Goal: Task Accomplishment & Management: Manage account settings

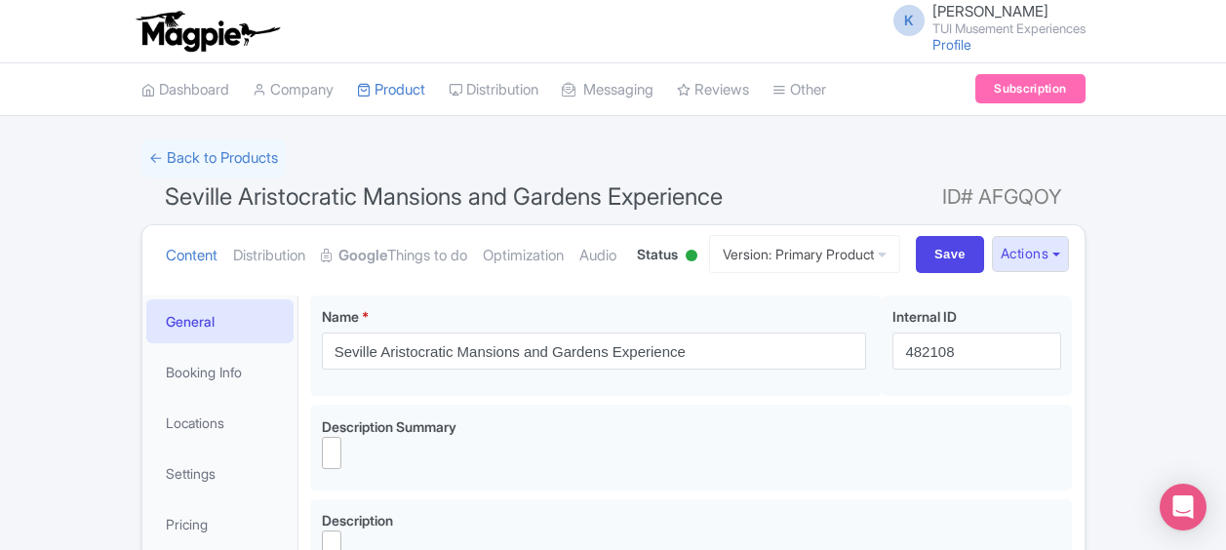
select select
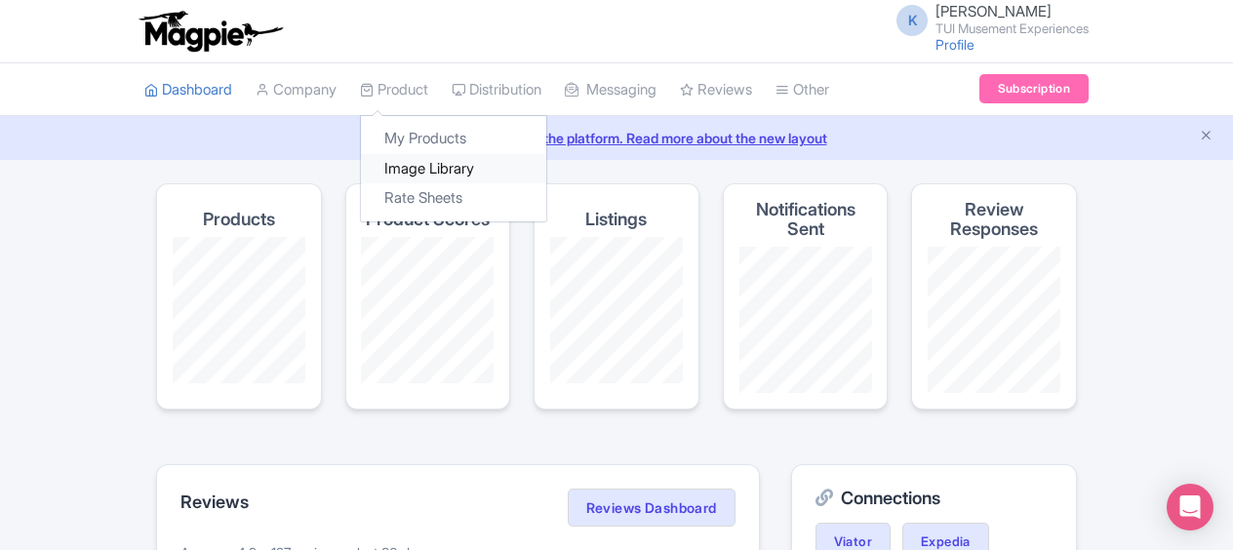
click at [415, 172] on link "Image Library" at bounding box center [453, 169] width 185 height 30
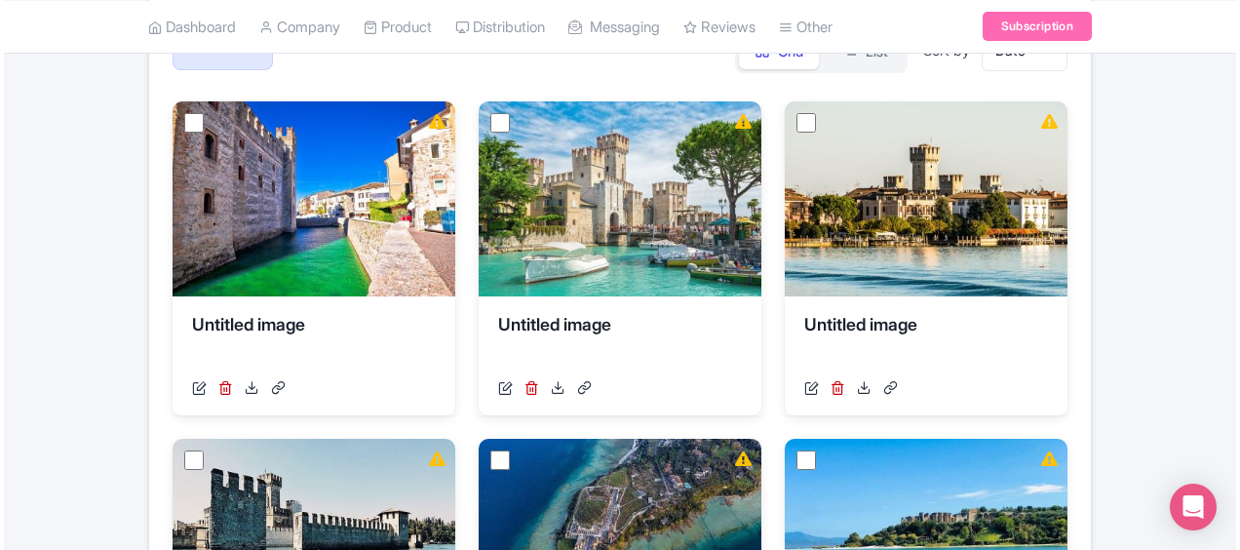
scroll to position [280, 0]
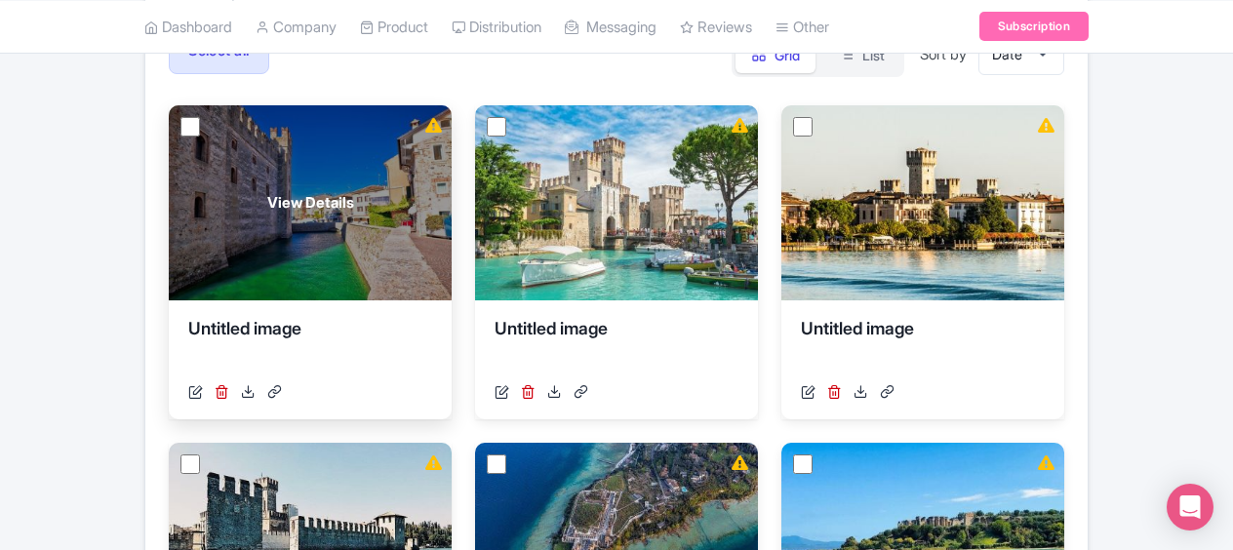
click at [254, 321] on div "Untitled image" at bounding box center [310, 345] width 244 height 59
click at [321, 209] on span "View Details" at bounding box center [310, 203] width 87 height 22
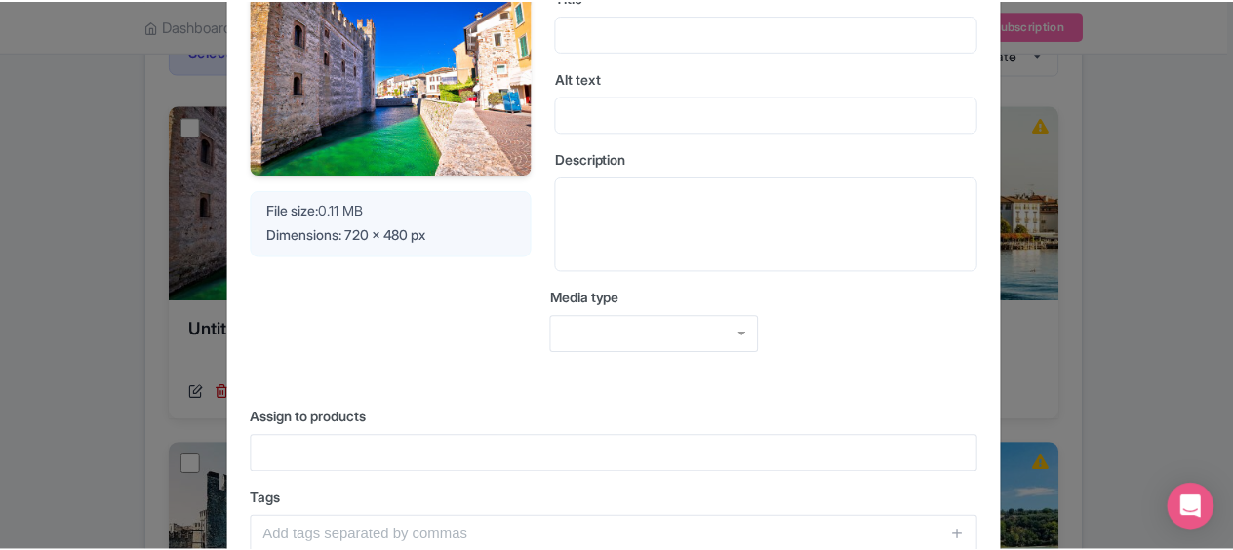
scroll to position [0, 0]
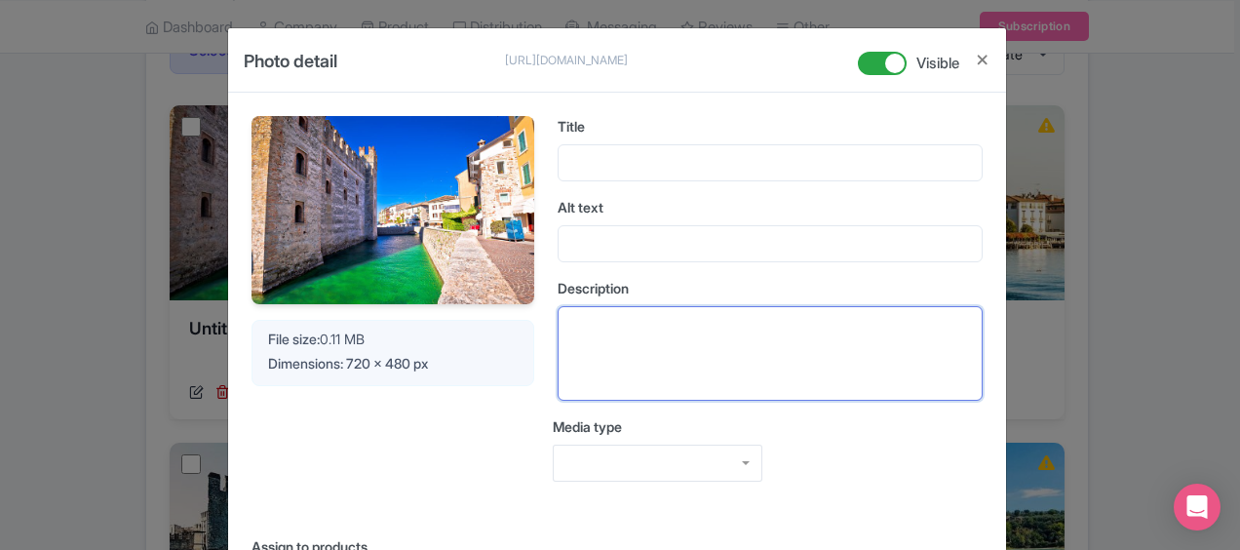
click at [755, 370] on textarea "Description" at bounding box center [770, 353] width 425 height 95
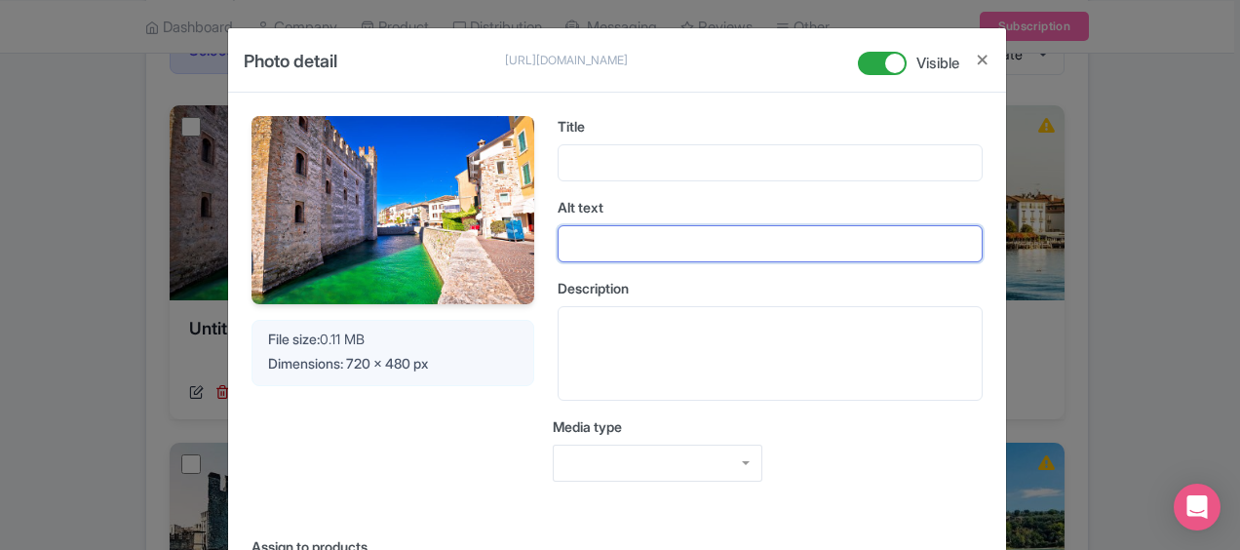
click at [643, 230] on input "Alt text" at bounding box center [770, 243] width 425 height 37
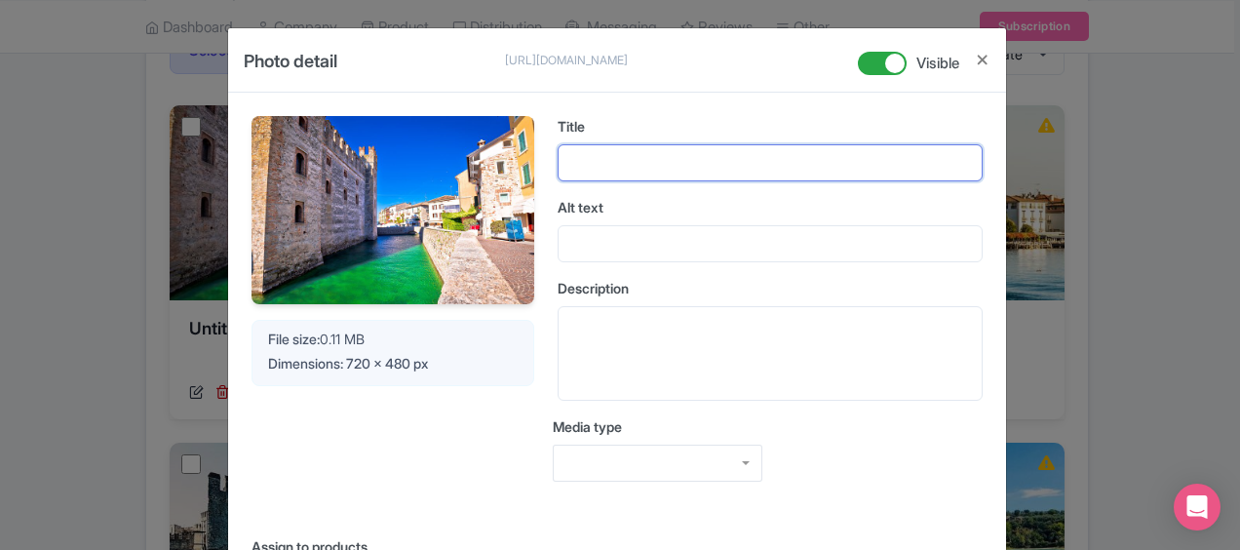
click at [631, 160] on input "Title" at bounding box center [770, 162] width 425 height 37
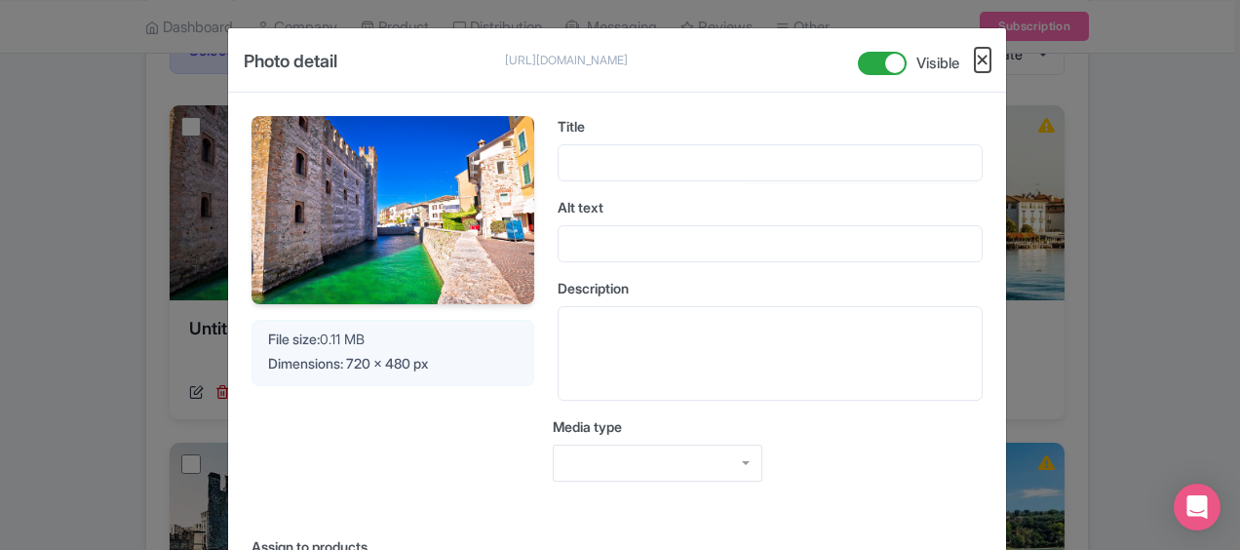
click at [982, 59] on button "Close" at bounding box center [983, 60] width 16 height 24
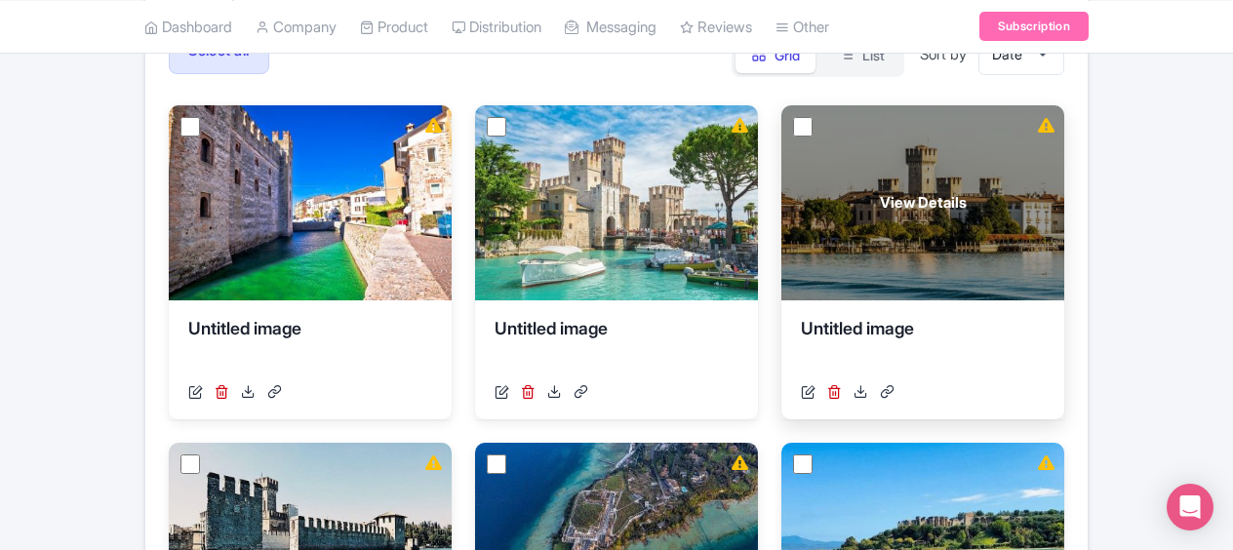
click at [1050, 136] on div "View Details" at bounding box center [922, 202] width 283 height 195
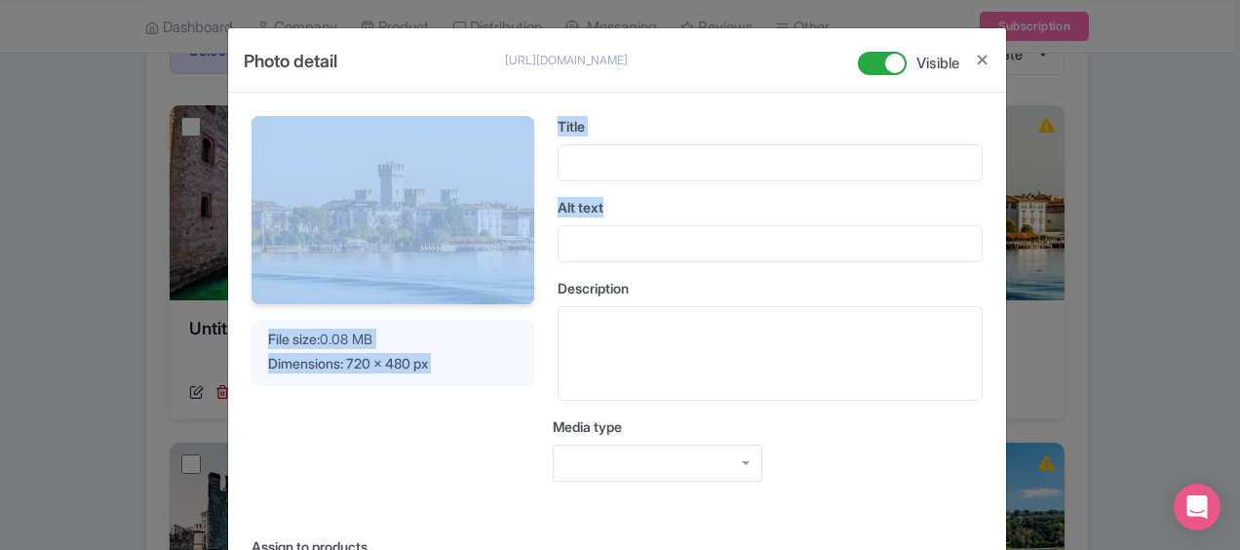
drag, startPoint x: 1233, startPoint y: 59, endPoint x: 1237, endPoint y: 200, distance: 141.5
click at [1232, 200] on div "Photo detail https://res.cloudinary.com/hfyvkoyi1/image/upload/v1755612353/kf1w…" at bounding box center [620, 275] width 1240 height 550
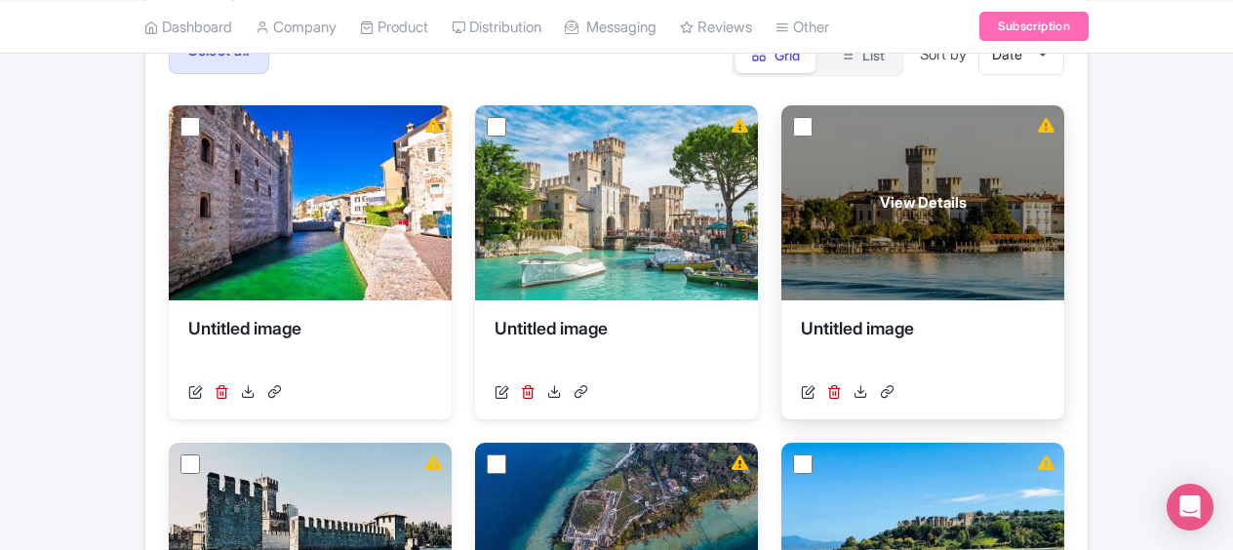
drag, startPoint x: 1237, startPoint y: 200, endPoint x: 977, endPoint y: 164, distance: 262.8
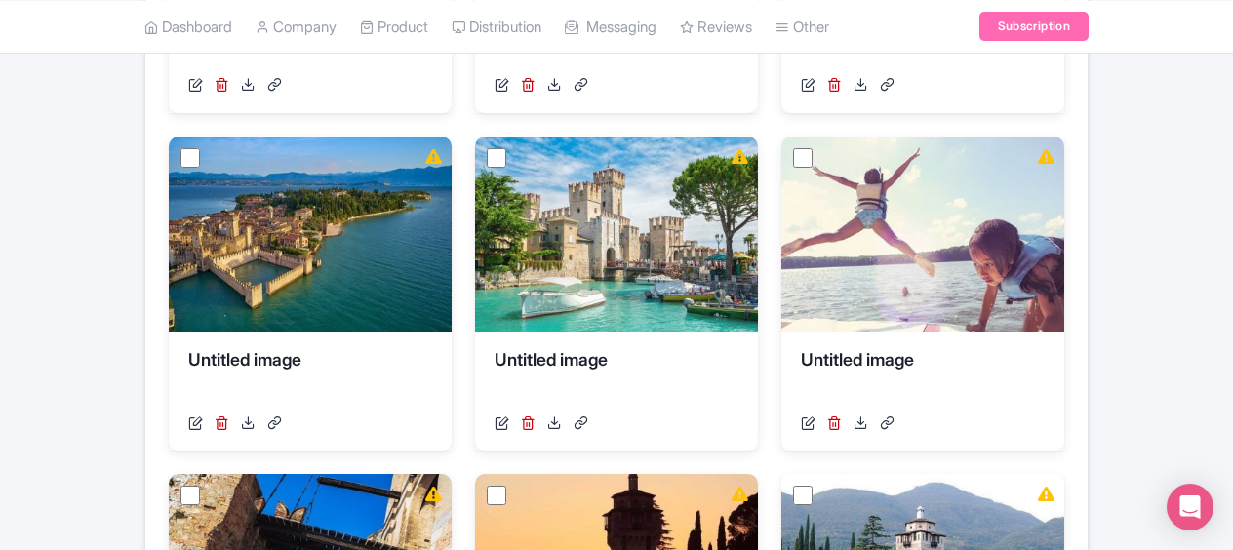
scroll to position [874, 0]
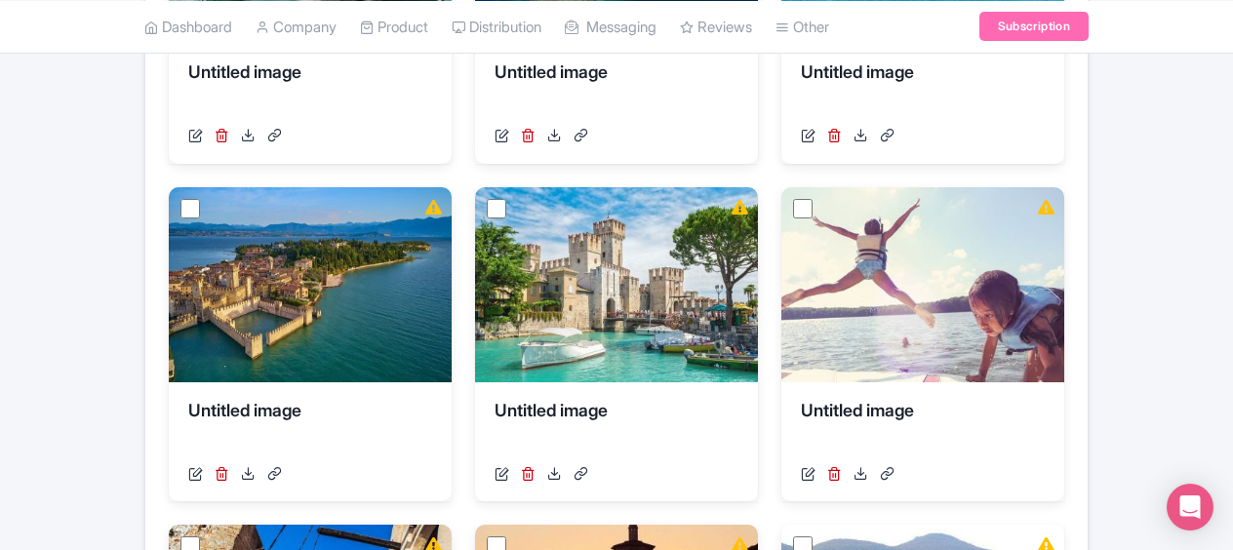
drag, startPoint x: 1230, startPoint y: 264, endPoint x: 1243, endPoint y: 337, distance: 74.4
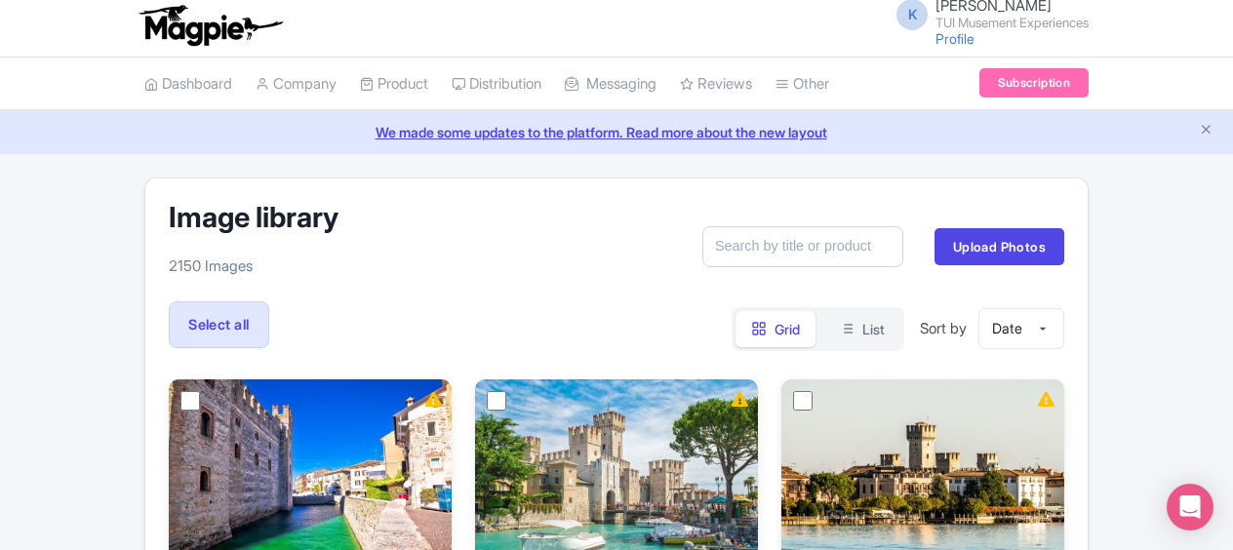
scroll to position [0, 0]
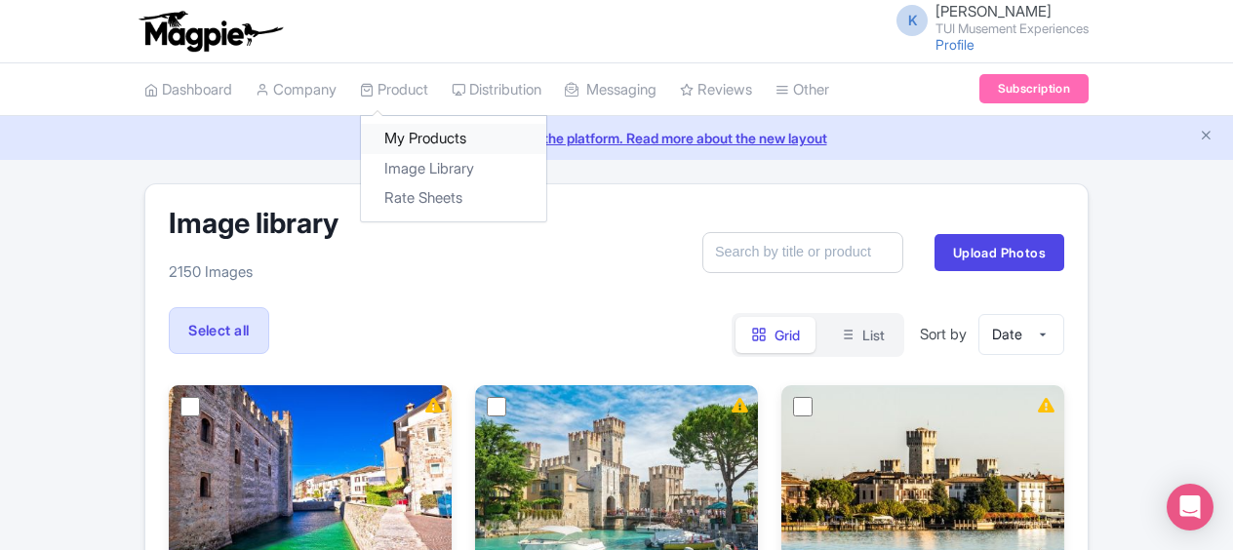
click at [411, 137] on link "My Products" at bounding box center [453, 139] width 185 height 30
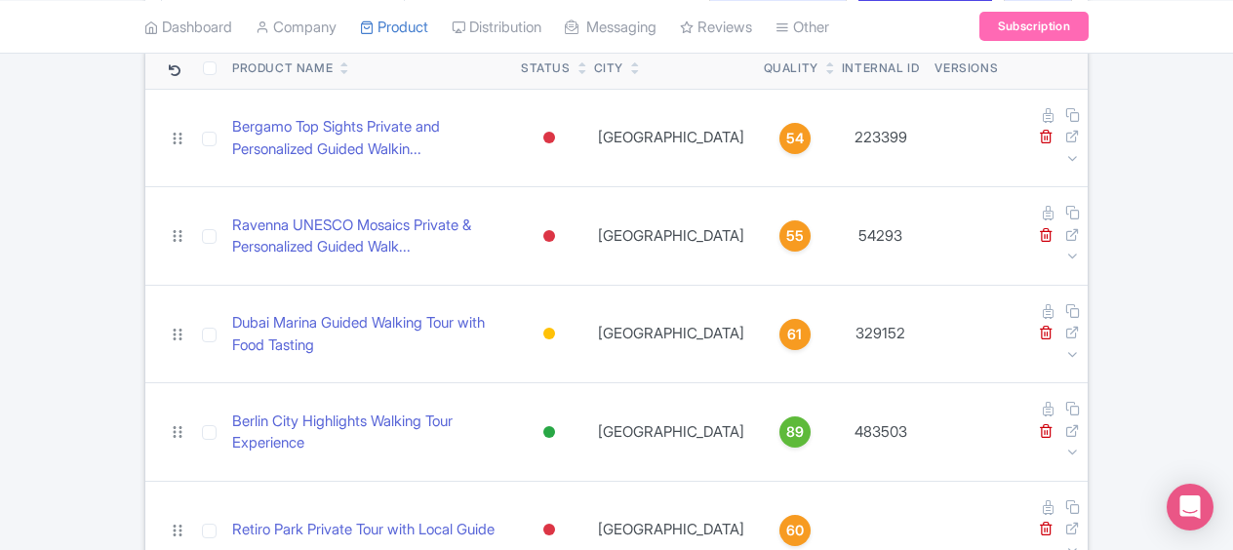
scroll to position [230, 0]
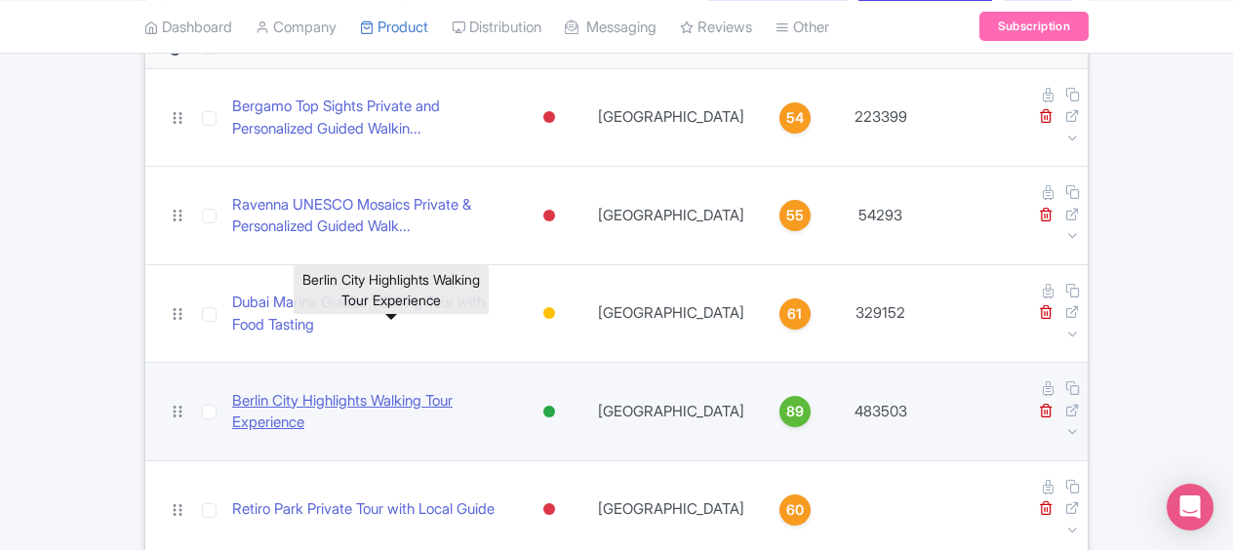
click at [475, 390] on link "Berlin City Highlights Walking Tour Experience" at bounding box center [368, 412] width 273 height 44
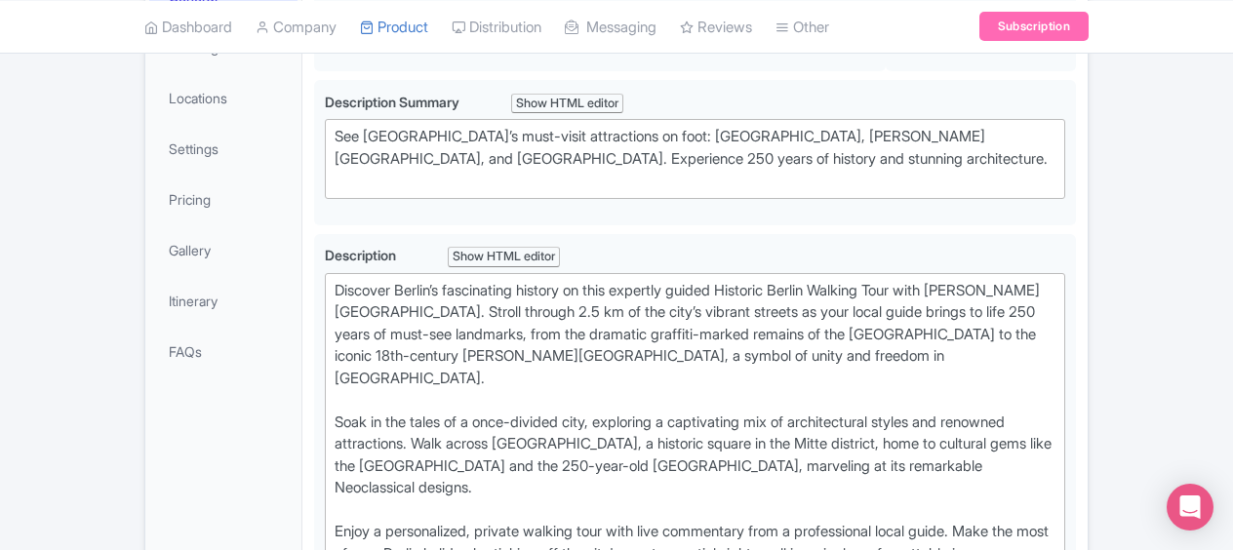
scroll to position [365, 0]
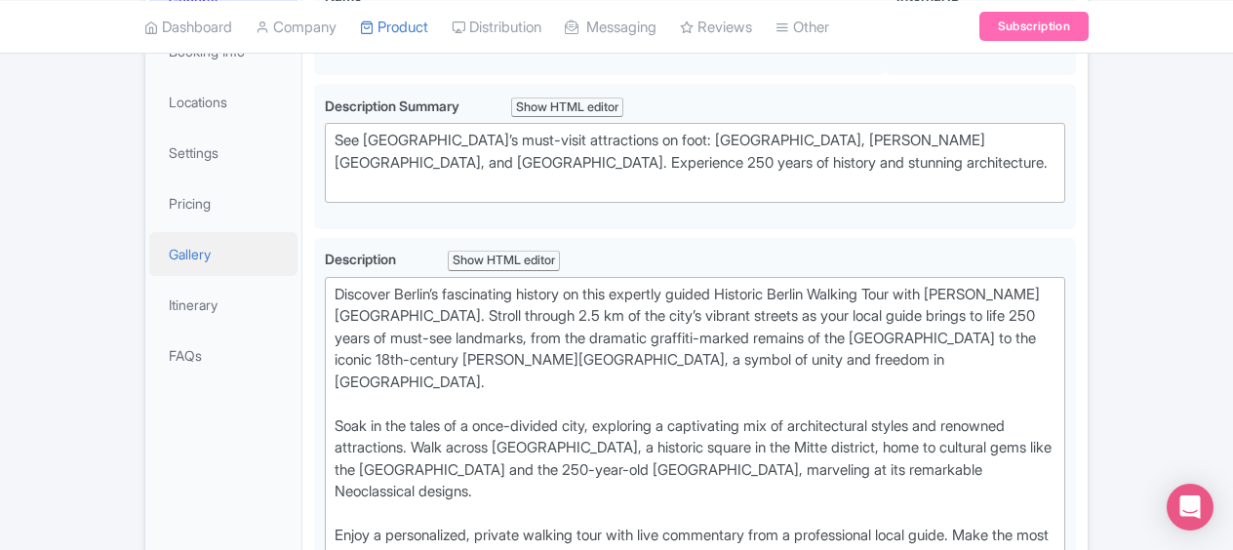
click at [201, 276] on link "Gallery" at bounding box center [223, 254] width 148 height 44
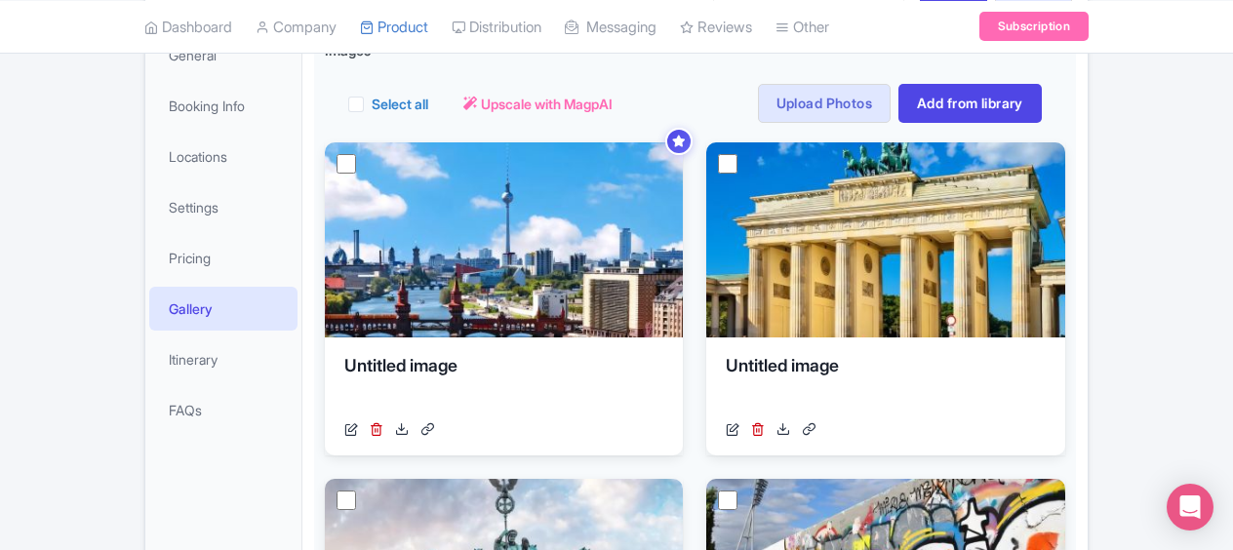
scroll to position [298, 0]
